Goal: Transaction & Acquisition: Obtain resource

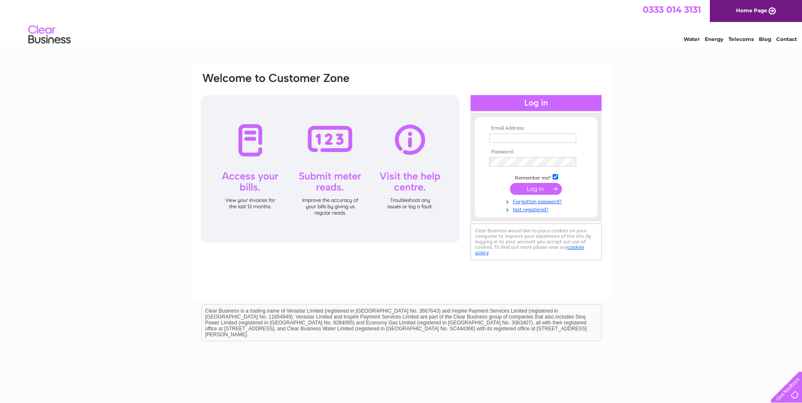
click at [756, 11] on link "Home Page" at bounding box center [756, 11] width 92 height 22
type input "janice@joup.uk.com"
click at [543, 188] on input "submit" at bounding box center [536, 189] width 52 height 12
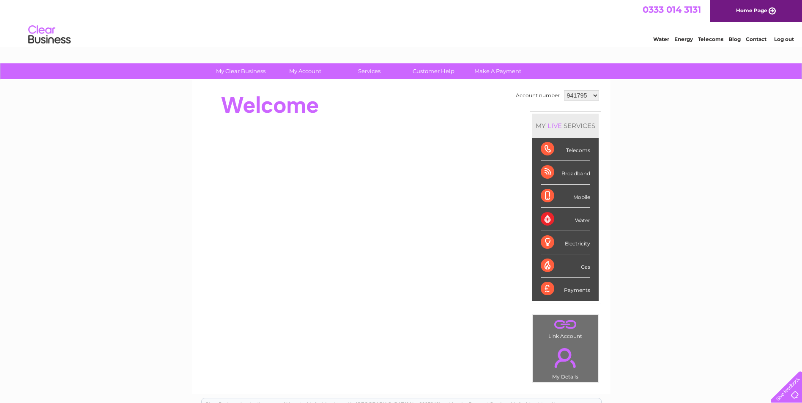
click at [594, 92] on select "941795 1093913" at bounding box center [581, 95] width 35 height 10
select select "1093913"
click at [564, 90] on select "941795 1093913" at bounding box center [581, 95] width 35 height 10
click at [583, 218] on div "Water" at bounding box center [565, 219] width 49 height 23
click at [583, 220] on div "Water" at bounding box center [565, 219] width 49 height 23
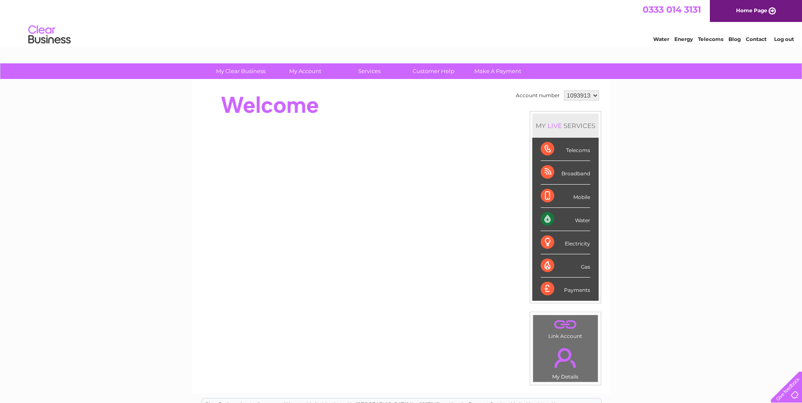
click at [548, 219] on div "Water" at bounding box center [565, 219] width 49 height 23
click at [545, 220] on div "Water" at bounding box center [565, 219] width 49 height 23
click at [585, 220] on div "Water" at bounding box center [565, 219] width 49 height 23
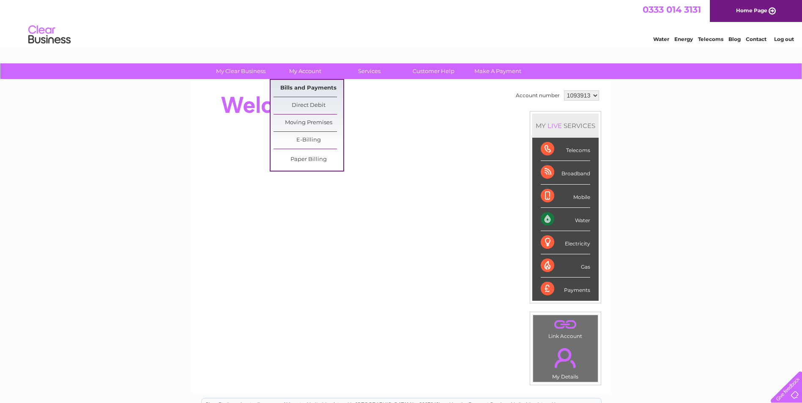
click at [309, 88] on link "Bills and Payments" at bounding box center [309, 88] width 70 height 17
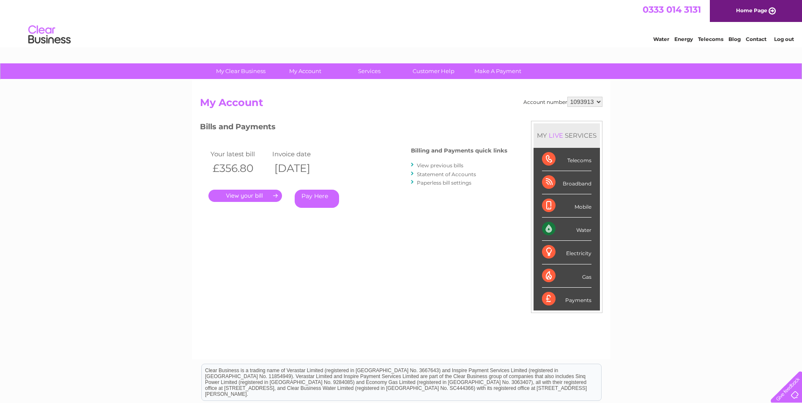
click at [253, 194] on link "." at bounding box center [245, 196] width 74 height 12
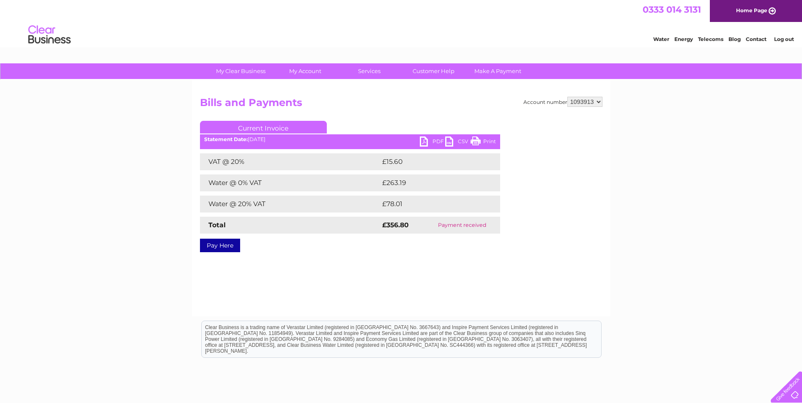
click at [434, 140] on link "PDF" at bounding box center [432, 143] width 25 height 12
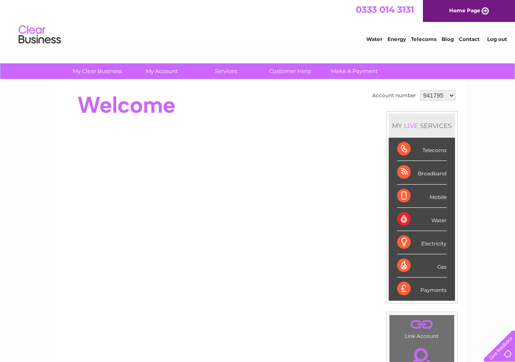
click at [441, 95] on select "941795 1093913" at bounding box center [438, 95] width 35 height 10
select select "1093913"
click at [421, 90] on select "941795 1093913" at bounding box center [438, 95] width 35 height 10
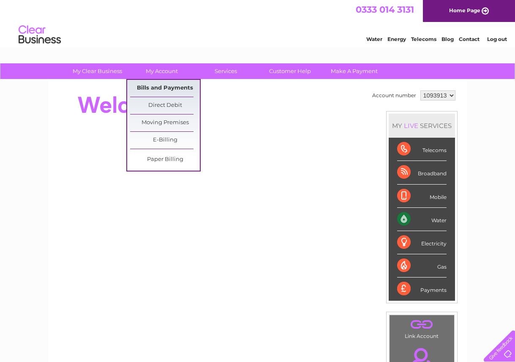
click at [158, 86] on link "Bills and Payments" at bounding box center [165, 88] width 70 height 17
click at [147, 83] on link "Bills and Payments" at bounding box center [165, 88] width 70 height 17
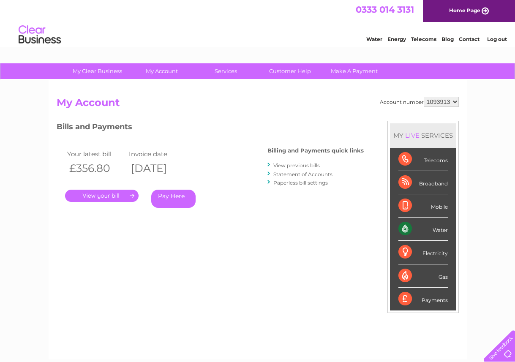
click at [123, 194] on link "." at bounding box center [102, 196] width 74 height 12
click at [110, 195] on link "." at bounding box center [102, 196] width 74 height 12
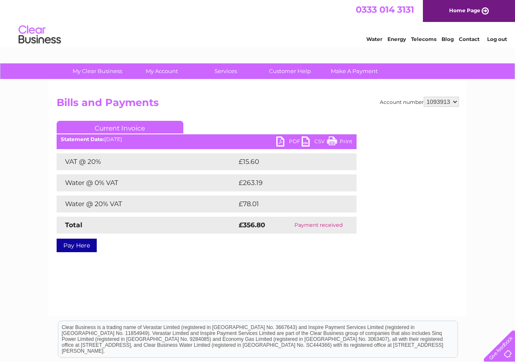
click at [293, 139] on link "PDF" at bounding box center [288, 143] width 25 height 12
